Goal: Task Accomplishment & Management: Manage account settings

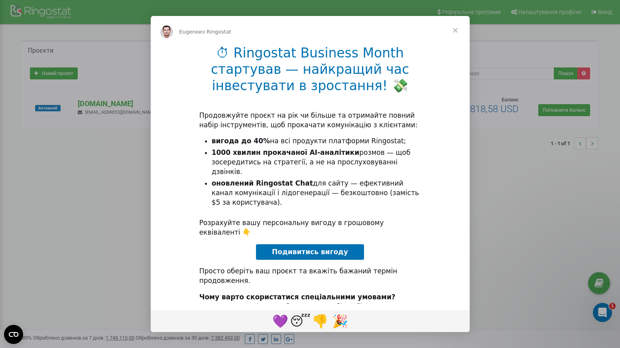
click at [455, 26] on span "Закрыть" at bounding box center [455, 30] width 29 height 29
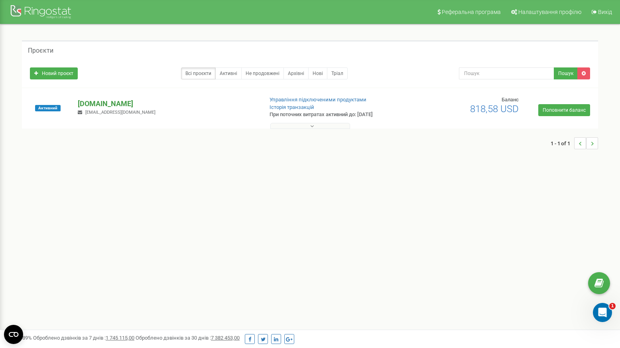
click at [104, 102] on p "[DOMAIN_NAME]" at bounding box center [167, 104] width 179 height 10
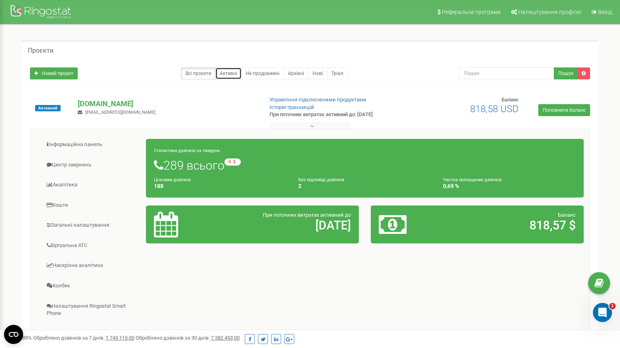
click at [229, 72] on link "Активні" at bounding box center [228, 73] width 26 height 12
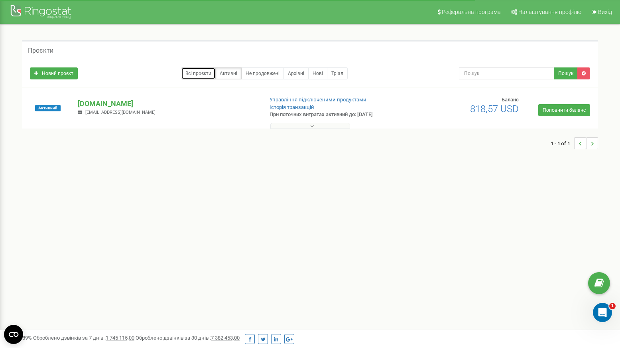
drag, startPoint x: 0, startPoint y: 0, endPoint x: 196, endPoint y: 75, distance: 209.6
click at [196, 75] on link "Всі проєкти" at bounding box center [198, 73] width 35 height 12
click at [97, 100] on p "[DOMAIN_NAME]" at bounding box center [167, 104] width 179 height 10
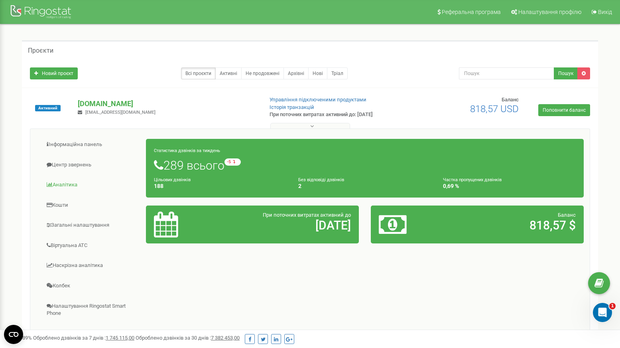
scroll to position [131, 0]
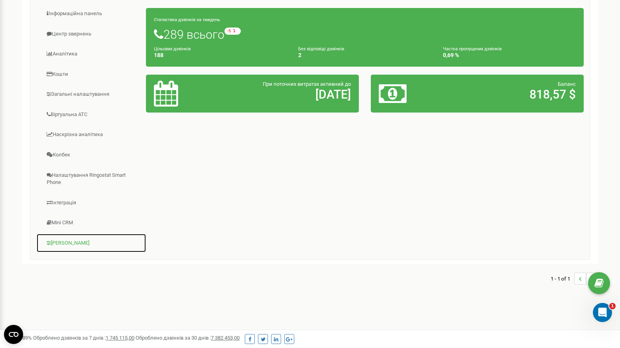
click at [62, 245] on link "[PERSON_NAME]" at bounding box center [91, 243] width 110 height 20
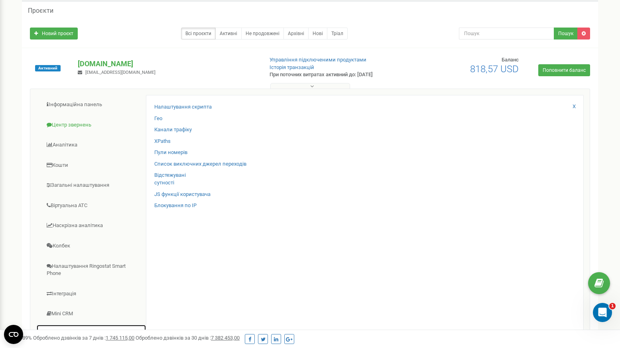
scroll to position [80, 0]
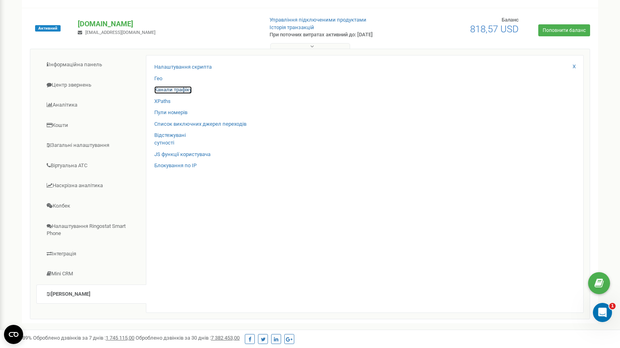
click at [181, 88] on link "Канали трафіку" at bounding box center [173, 90] width 38 height 8
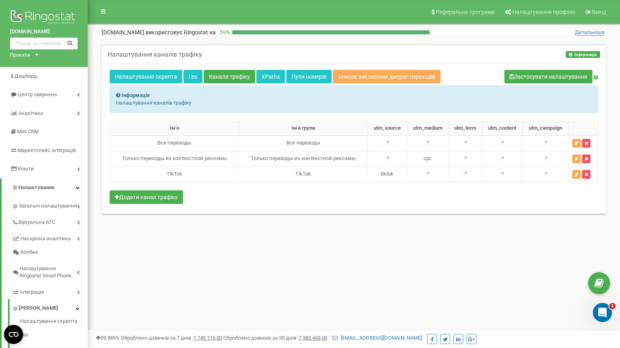
scroll to position [131, 0]
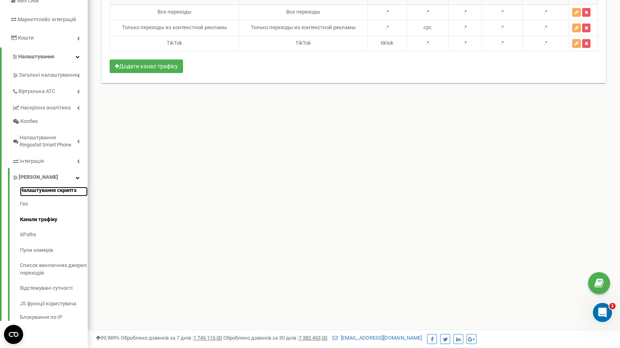
click at [51, 191] on link "Налаштування скрипта" at bounding box center [54, 192] width 68 height 10
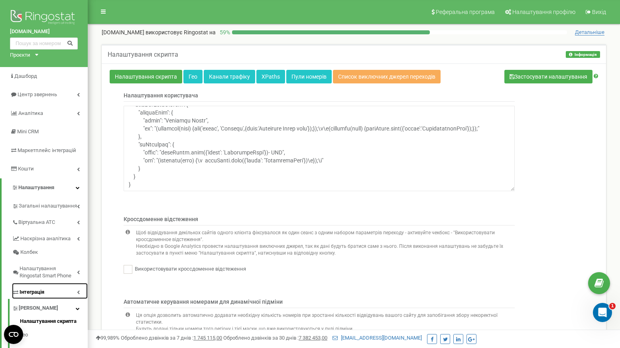
click at [54, 292] on link "Інтеграція" at bounding box center [50, 291] width 76 height 16
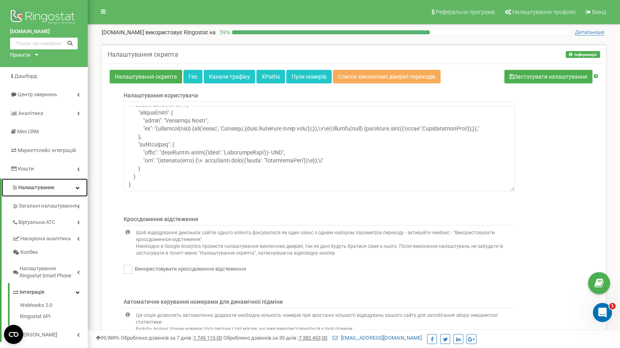
click at [48, 185] on span "Налаштування" at bounding box center [36, 187] width 36 height 6
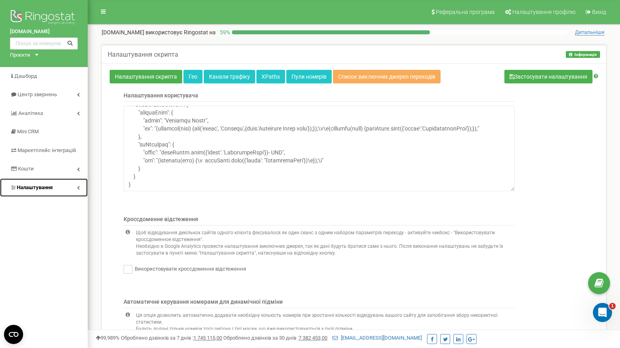
click at [48, 185] on span "Налаштування" at bounding box center [35, 187] width 36 height 6
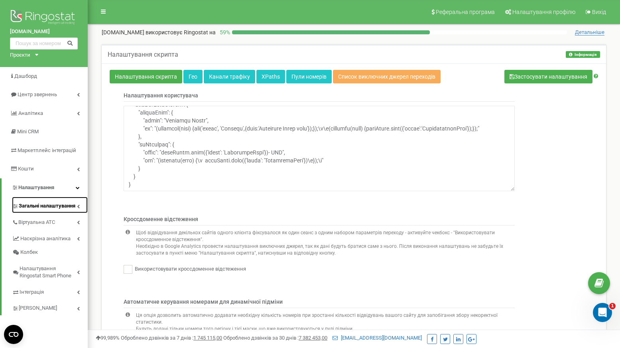
click at [52, 202] on link "Загальні налаштування" at bounding box center [50, 205] width 76 height 16
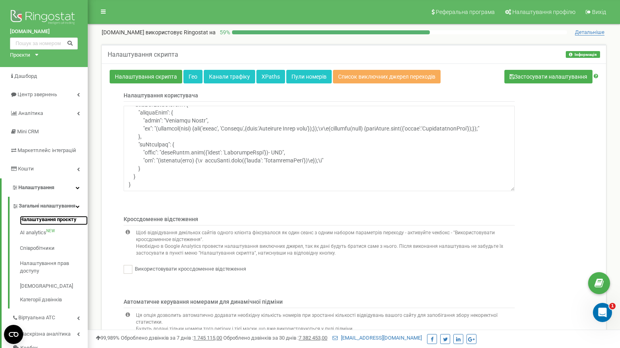
click at [58, 225] on link "Налаштування проєкту" at bounding box center [54, 221] width 68 height 10
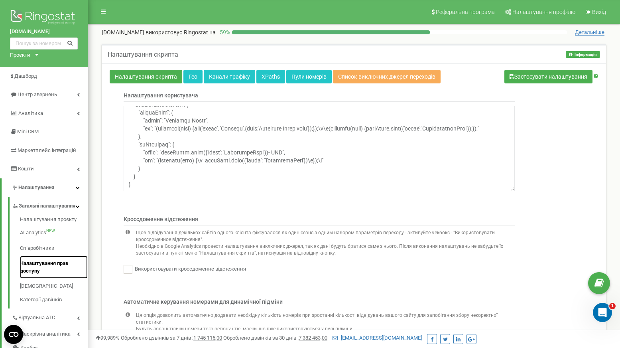
click at [31, 272] on link "Налаштування прав доступу" at bounding box center [54, 267] width 68 height 23
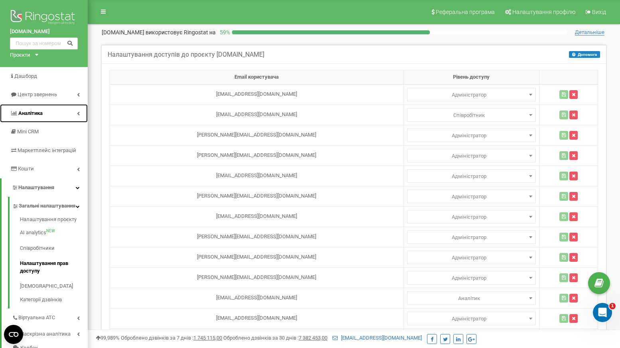
click at [68, 111] on link "Аналiтика" at bounding box center [44, 113] width 88 height 19
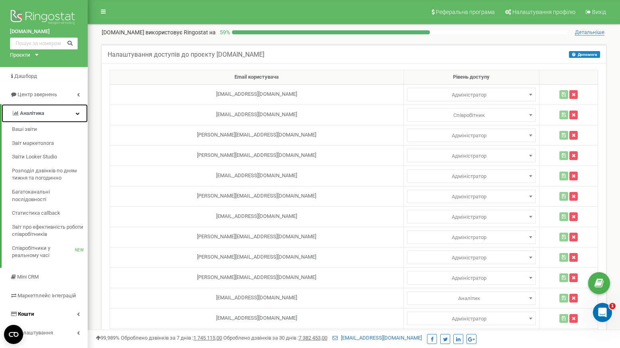
scroll to position [131, 0]
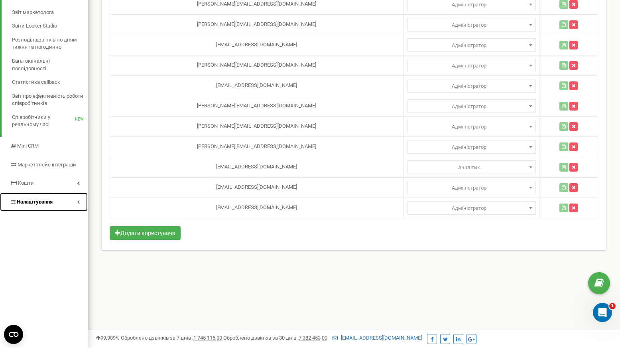
click at [41, 200] on span "Налаштування" at bounding box center [35, 202] width 36 height 6
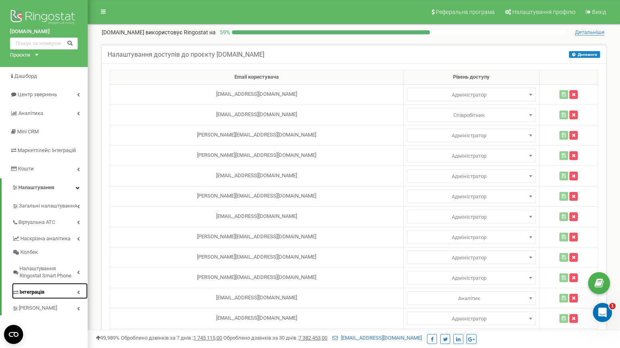
click at [44, 294] on span "Інтеграція" at bounding box center [32, 292] width 25 height 8
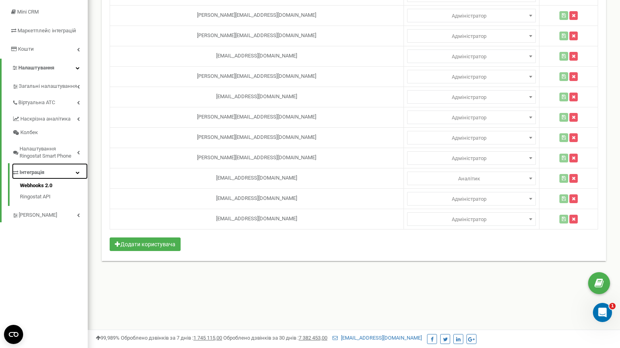
scroll to position [131, 0]
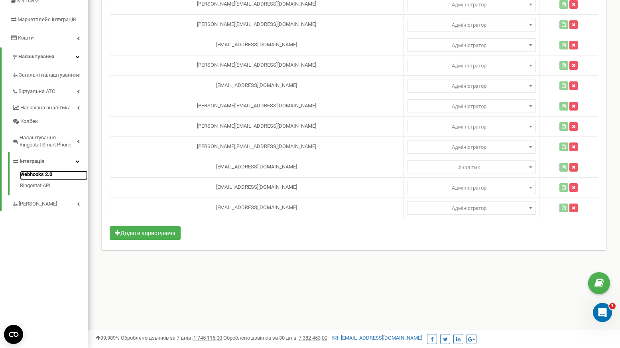
click at [48, 175] on link "Webhooks 2.0" at bounding box center [54, 176] width 68 height 10
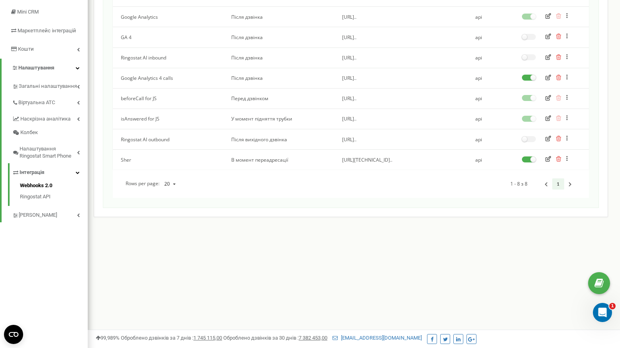
scroll to position [131, 0]
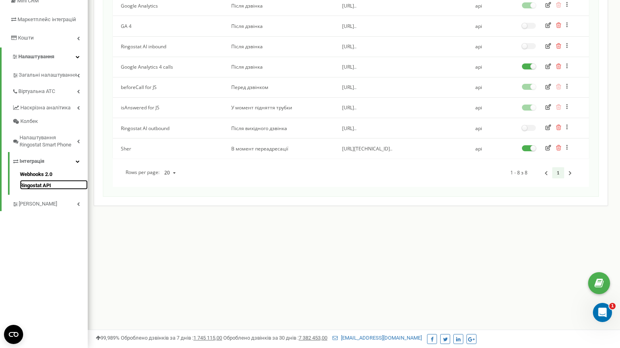
click at [39, 187] on link "Ringostat API" at bounding box center [54, 185] width 68 height 10
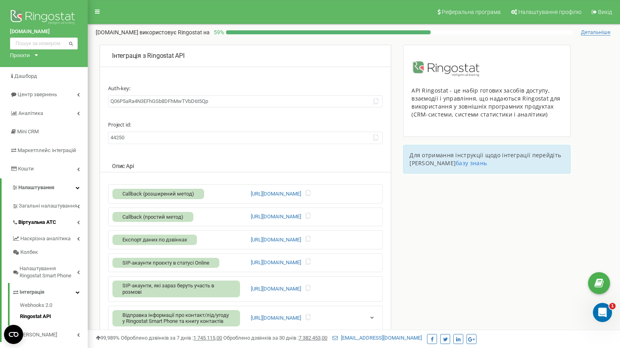
scroll to position [131, 0]
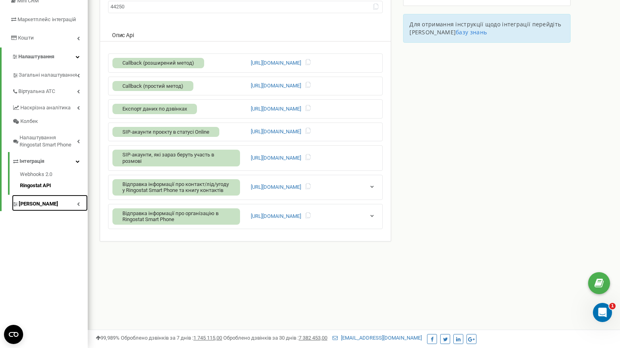
click at [36, 206] on span "[PERSON_NAME]" at bounding box center [38, 204] width 39 height 8
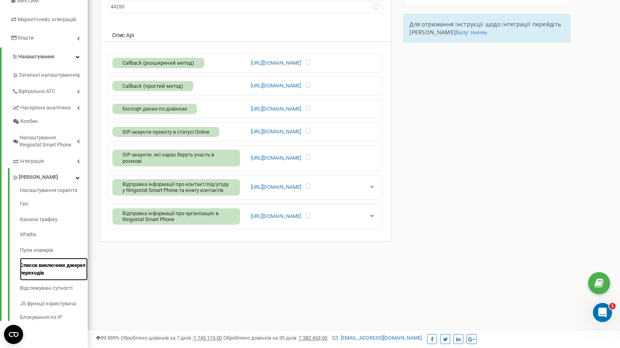
click at [34, 269] on link "Список виключних джерел переходів" at bounding box center [54, 269] width 68 height 23
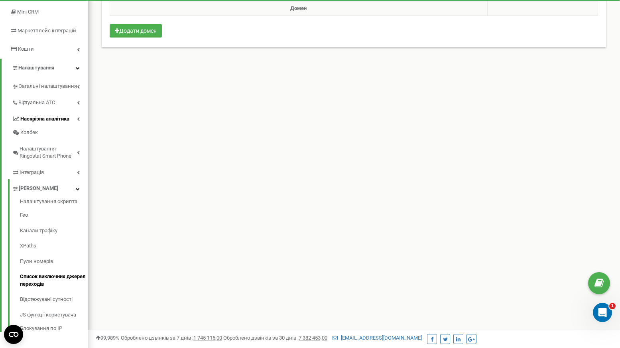
scroll to position [131, 0]
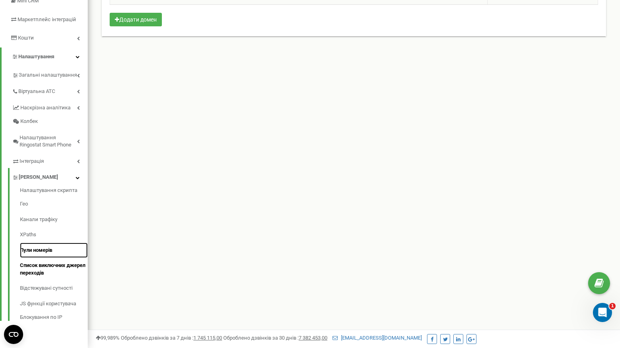
click at [44, 250] on link "Пули номерів" at bounding box center [54, 251] width 68 height 16
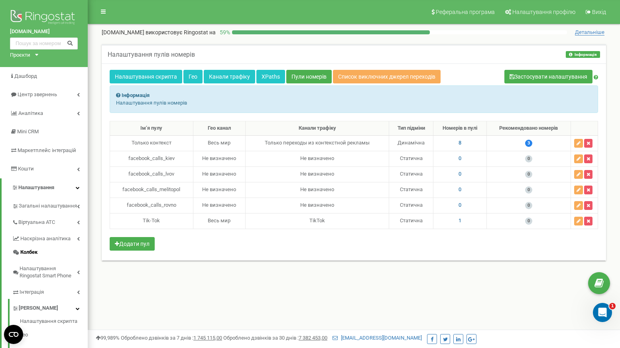
scroll to position [131, 0]
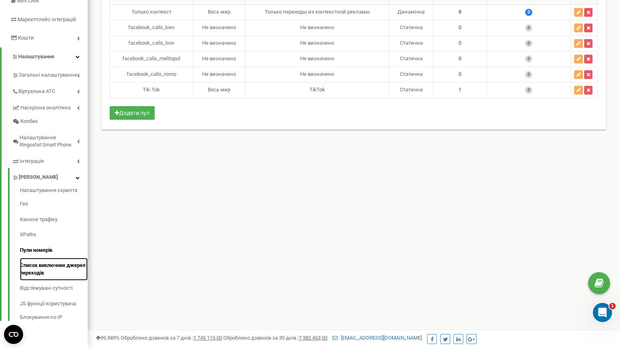
click at [41, 269] on link "Список виключних джерел переходів" at bounding box center [54, 269] width 68 height 23
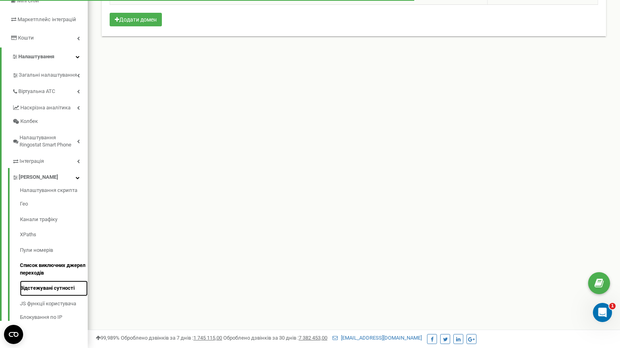
click at [42, 291] on link "Відстежувані сутності" at bounding box center [54, 288] width 68 height 16
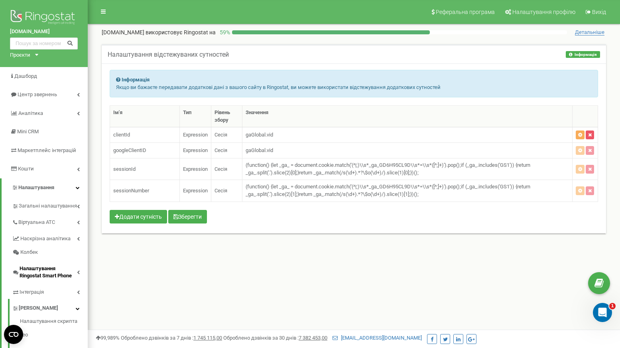
scroll to position [131, 0]
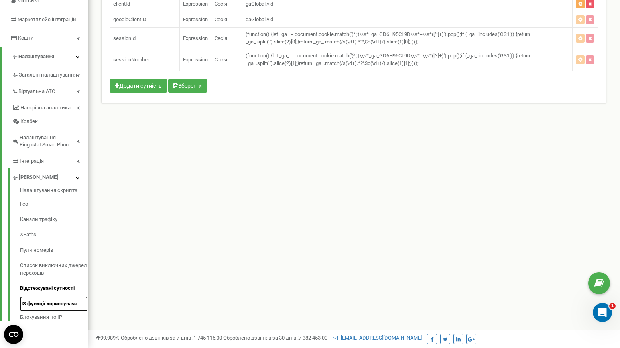
click at [50, 306] on link "JS функції користувача" at bounding box center [54, 304] width 68 height 16
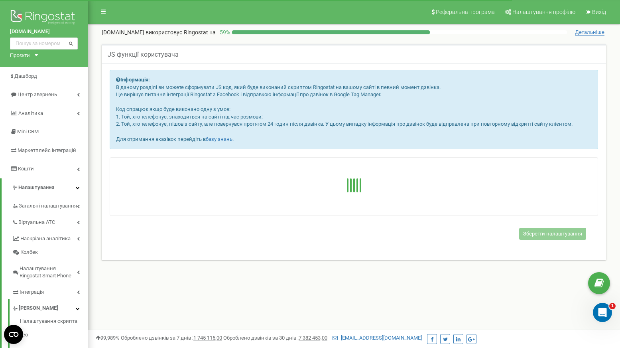
scroll to position [131, 0]
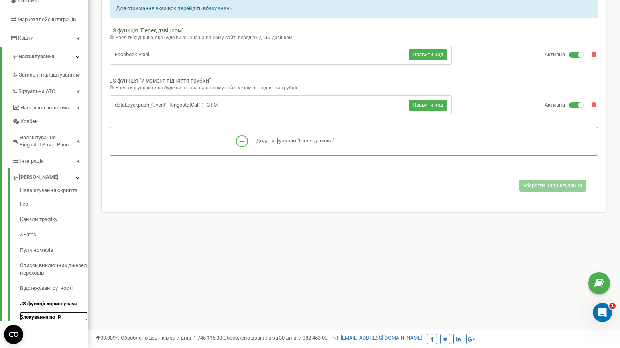
click at [50, 317] on link "Блокування по IP" at bounding box center [54, 317] width 68 height 10
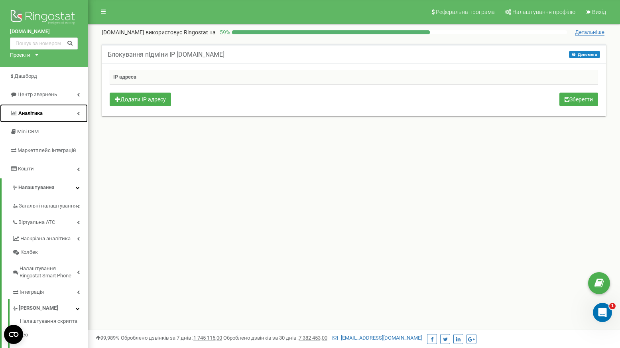
click at [55, 113] on link "Аналiтика" at bounding box center [44, 113] width 88 height 19
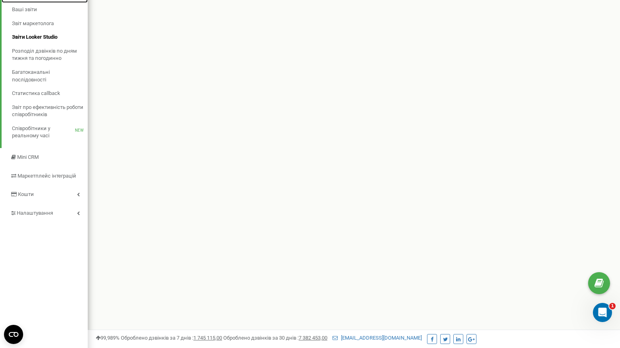
scroll to position [131, 0]
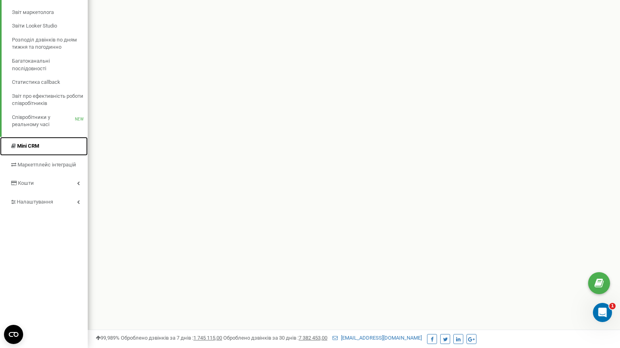
click at [29, 146] on span "Mini CRM" at bounding box center [28, 146] width 22 height 6
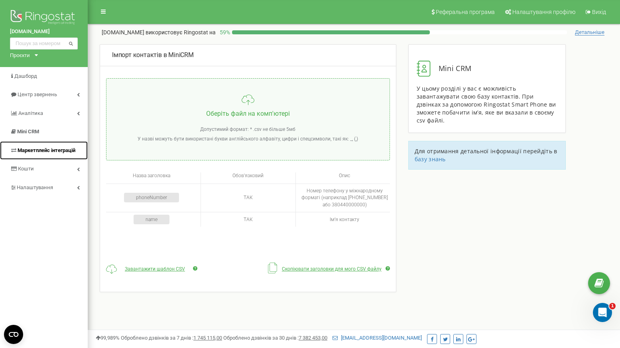
click at [25, 152] on span "Маркетплейс інтеграцій" at bounding box center [47, 150] width 58 height 6
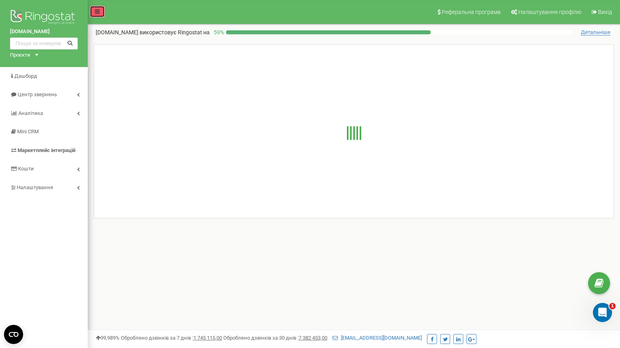
click at [97, 11] on icon at bounding box center [97, 12] width 5 height 6
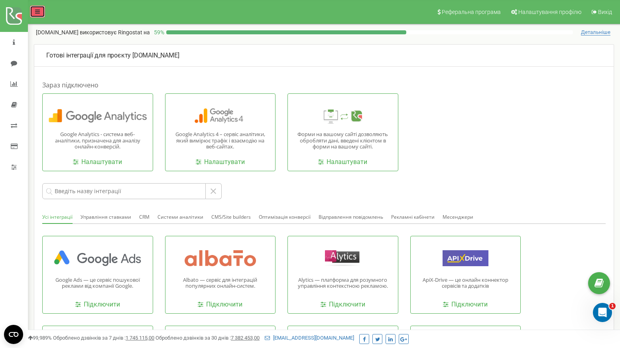
click at [37, 9] on icon at bounding box center [37, 12] width 5 height 6
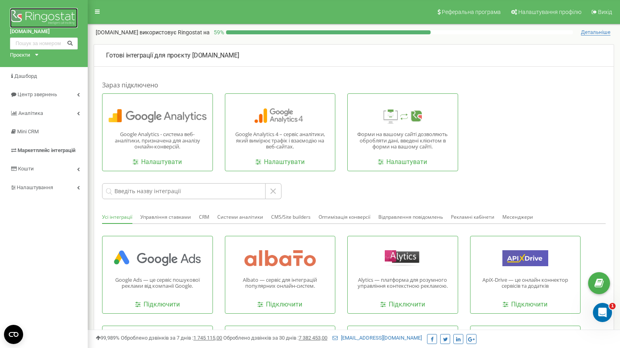
click at [23, 17] on img at bounding box center [44, 18] width 68 height 20
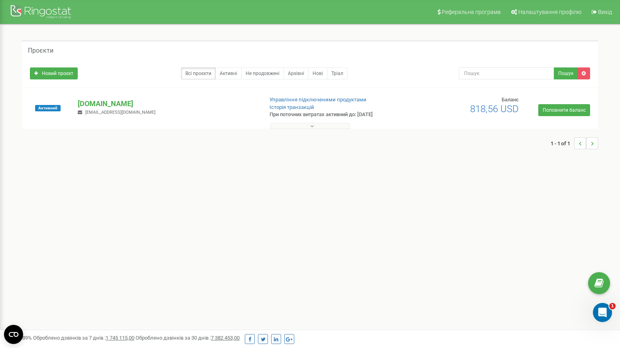
click at [309, 126] on button at bounding box center [310, 126] width 80 height 6
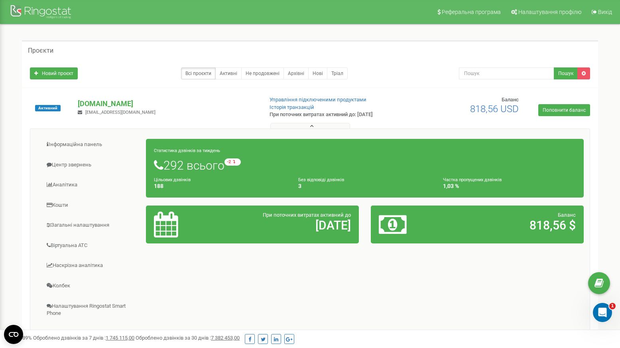
click at [309, 126] on button at bounding box center [310, 126] width 80 height 6
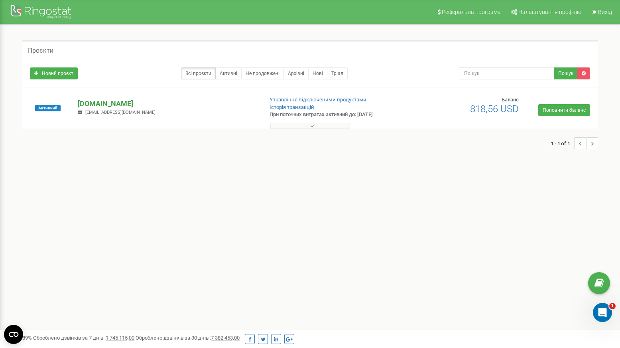
click at [99, 102] on p "[DOMAIN_NAME]" at bounding box center [167, 104] width 179 height 10
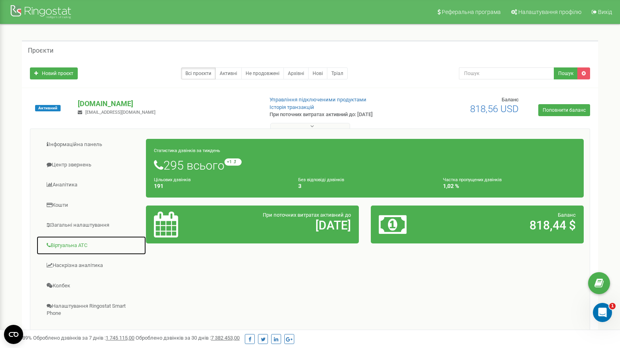
click at [73, 245] on link "Віртуальна АТС" at bounding box center [91, 246] width 110 height 20
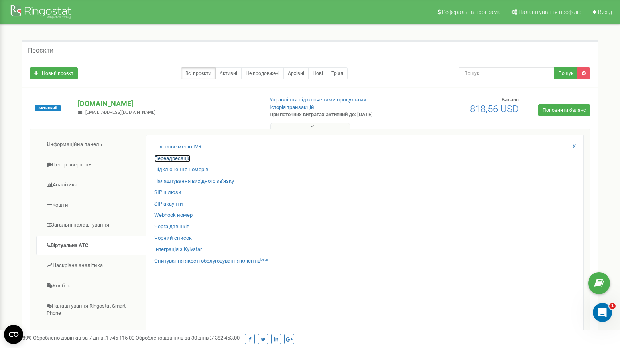
click at [180, 157] on link "Переадресація" at bounding box center [172, 159] width 36 height 8
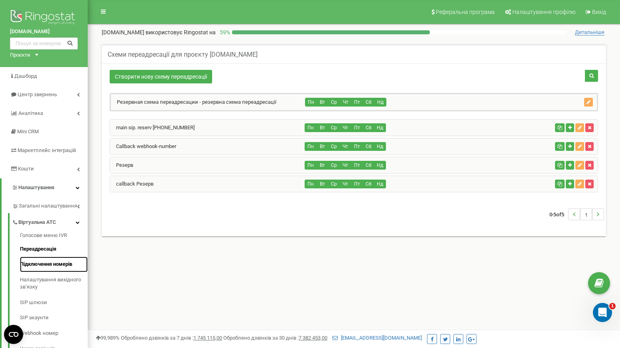
click at [41, 263] on link "Підключення номерів" at bounding box center [54, 265] width 68 height 16
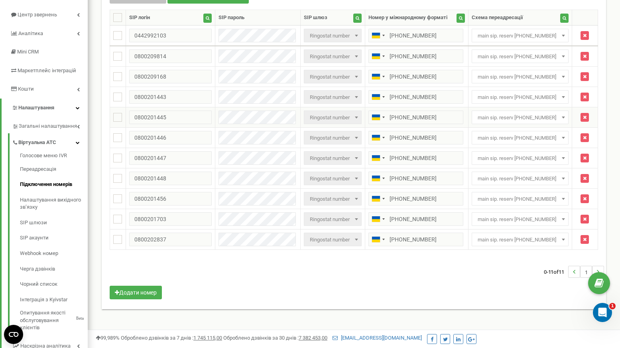
scroll to position [40, 0]
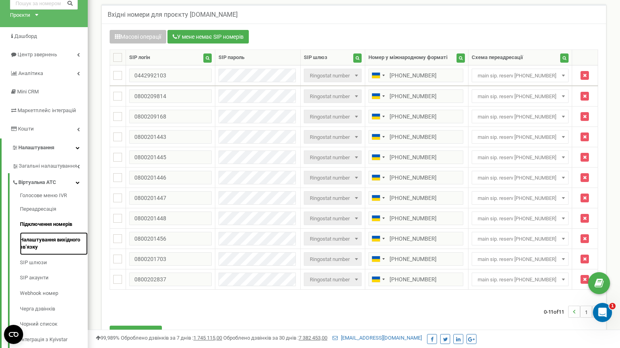
click at [47, 243] on link "Налаштування вихідного зв’язку" at bounding box center [54, 243] width 68 height 23
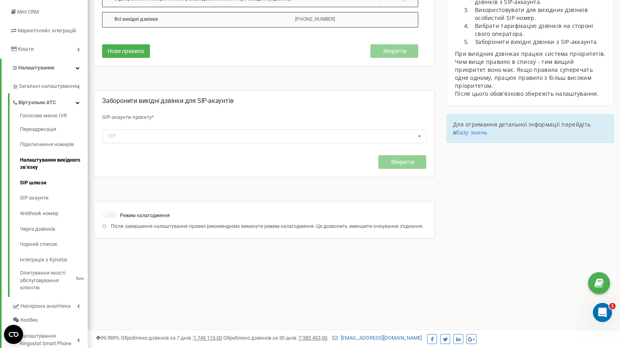
scroll to position [160, 0]
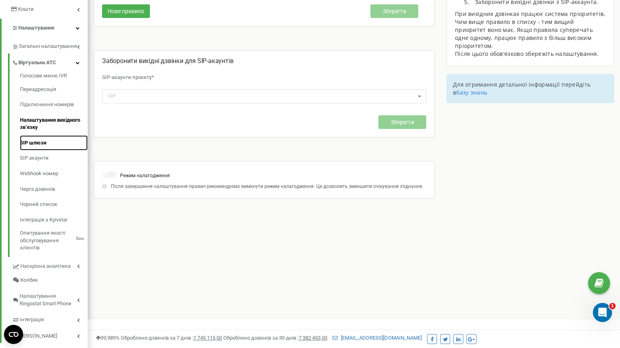
click at [41, 144] on link "SIP шлюзи" at bounding box center [54, 143] width 68 height 16
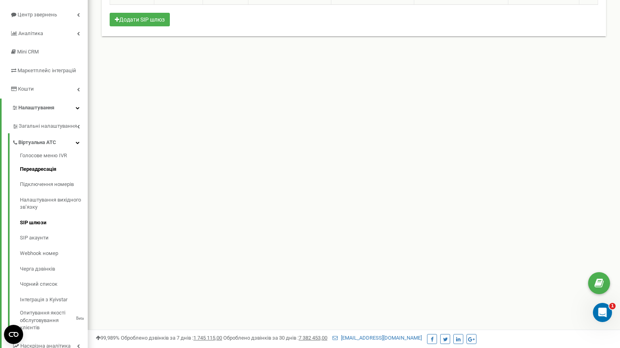
scroll to position [120, 0]
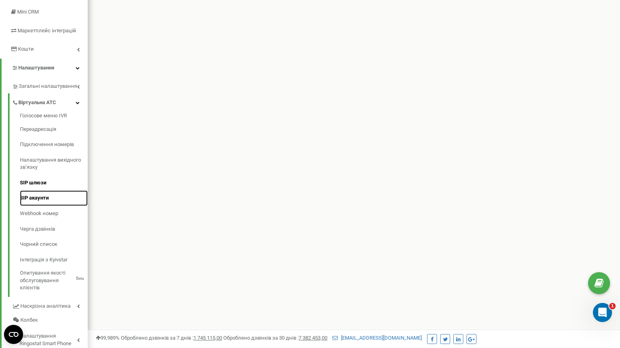
click at [45, 199] on link "SIP акаунти" at bounding box center [54, 198] width 68 height 16
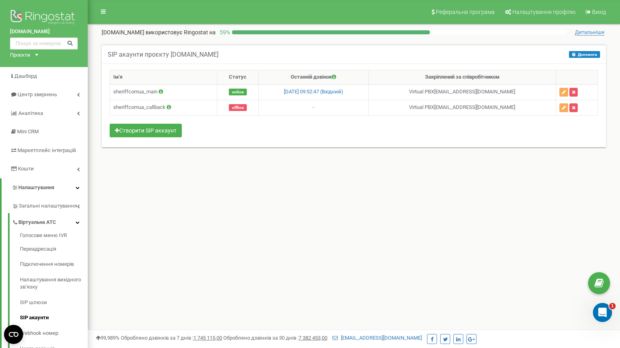
scroll to position [174, 0]
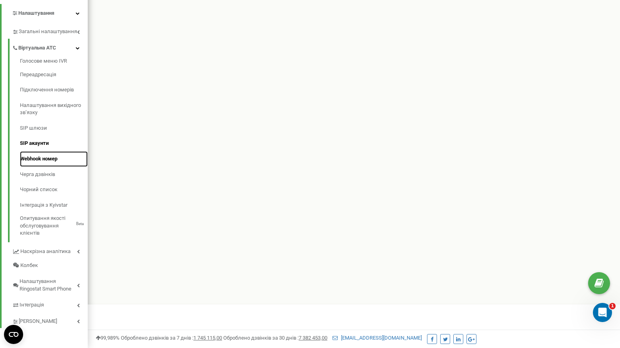
click at [43, 158] on link "Webhook номер" at bounding box center [54, 159] width 68 height 16
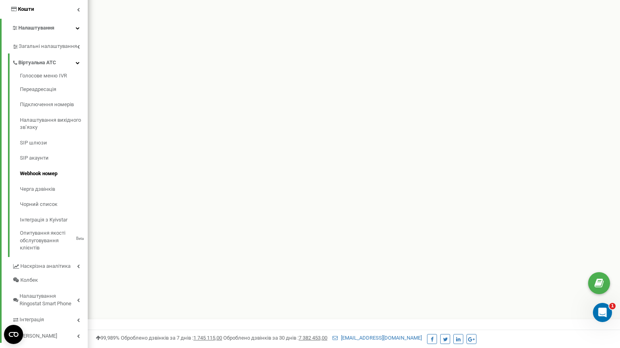
scroll to position [174, 0]
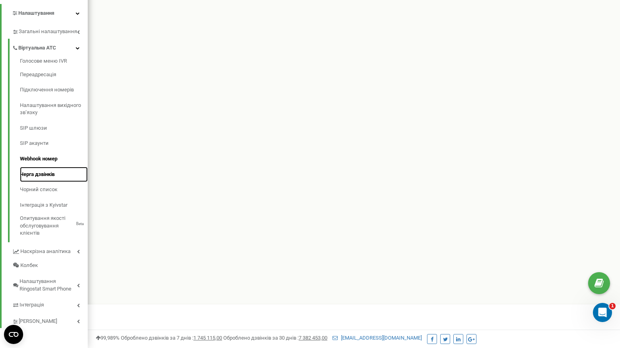
click at [44, 175] on link "Черга дзвінків" at bounding box center [54, 175] width 68 height 16
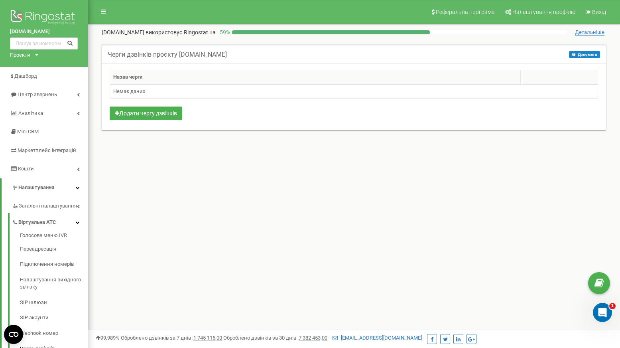
scroll to position [174, 0]
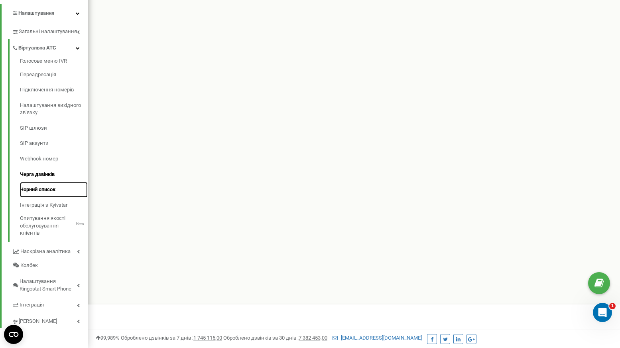
click at [39, 190] on link "Чорний список" at bounding box center [54, 190] width 68 height 16
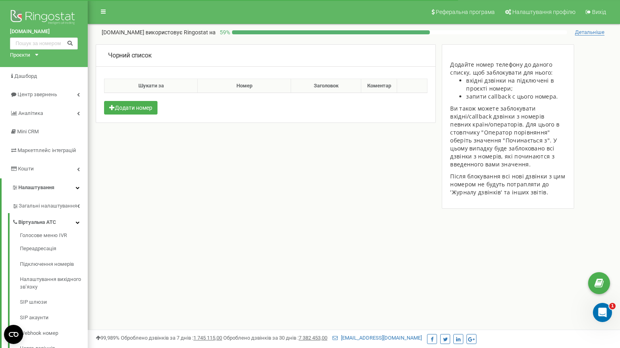
scroll to position [174, 0]
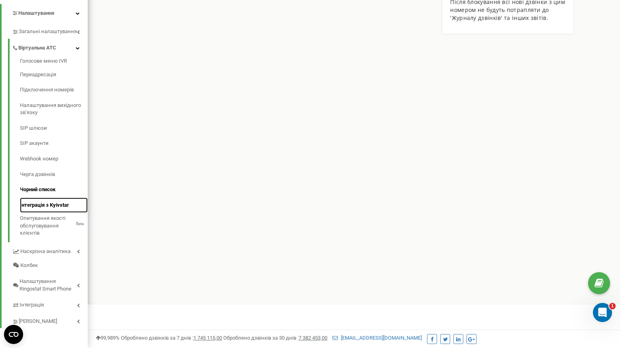
click at [39, 206] on link "Інтеграція з Kyivstar" at bounding box center [54, 205] width 68 height 16
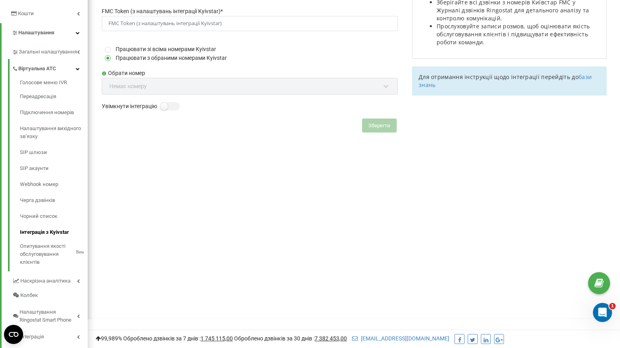
scroll to position [192, 0]
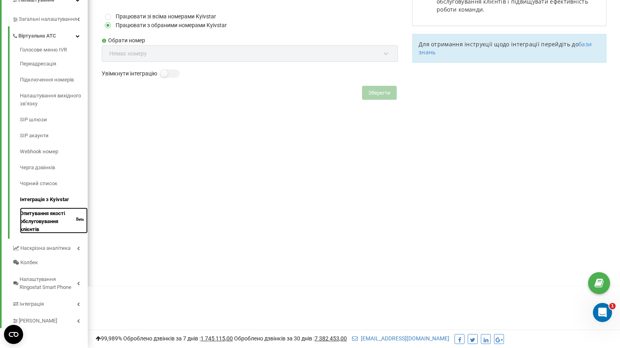
click at [39, 216] on link "Опитування якості обслуговування клієнтів Beta" at bounding box center [54, 220] width 68 height 26
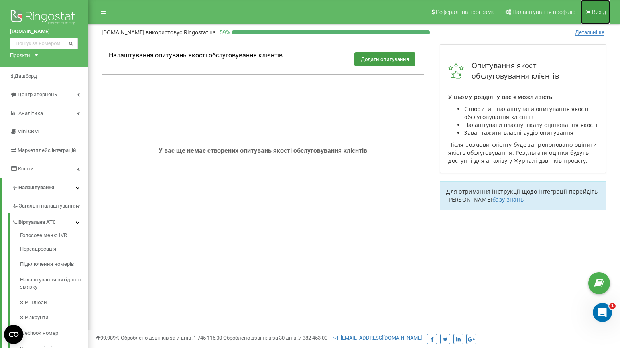
click at [596, 13] on span "Вихід" at bounding box center [599, 12] width 14 height 6
